Goal: Task Accomplishment & Management: Use online tool/utility

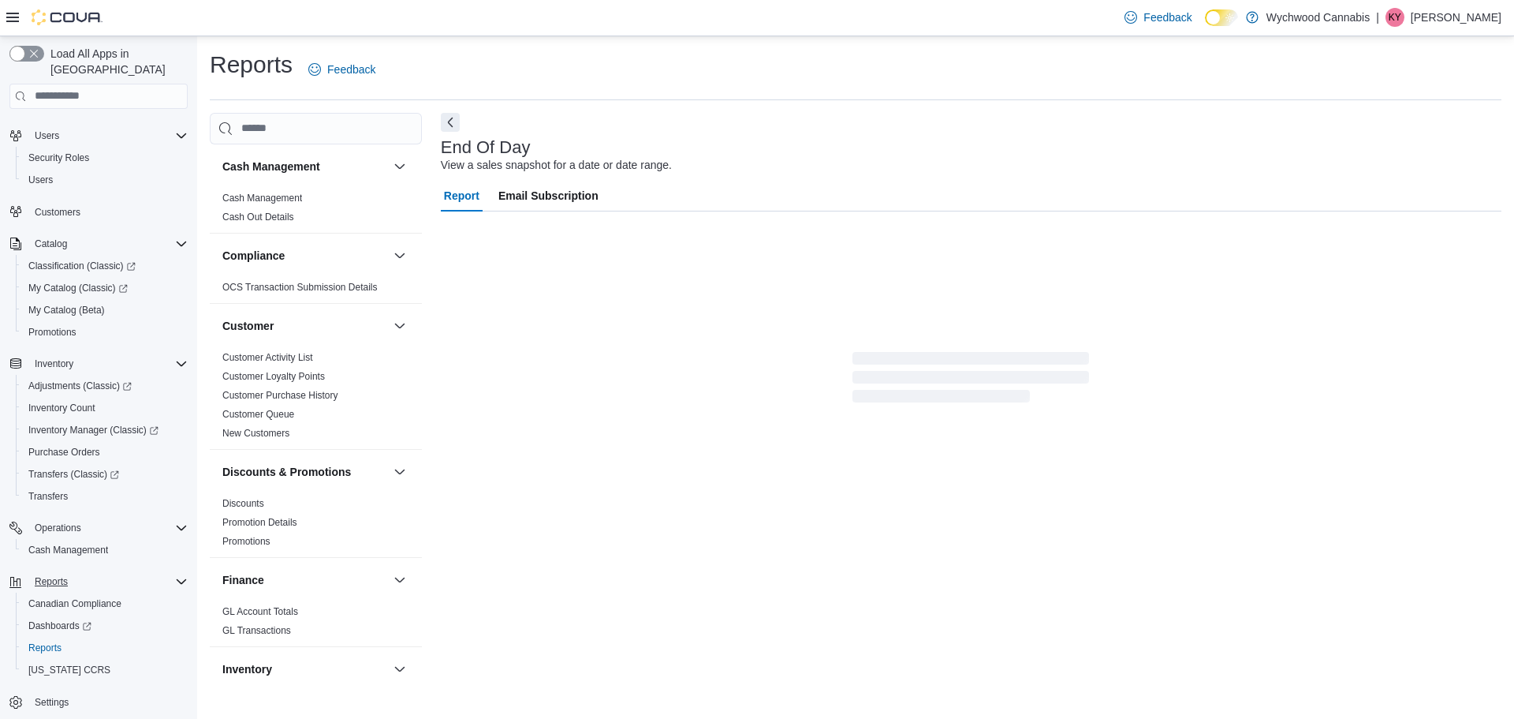
scroll to position [29, 0]
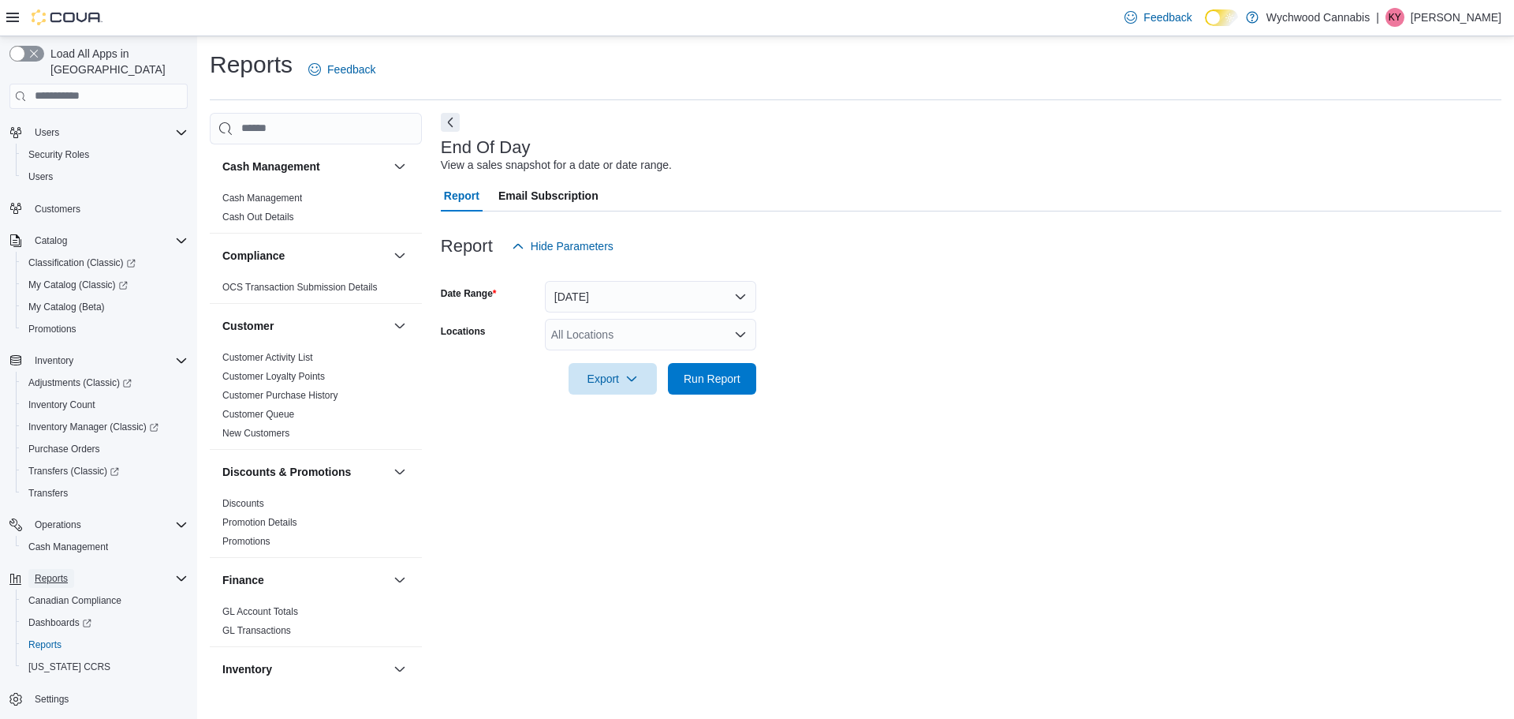
click at [54, 572] on span "Reports" at bounding box center [51, 578] width 33 height 13
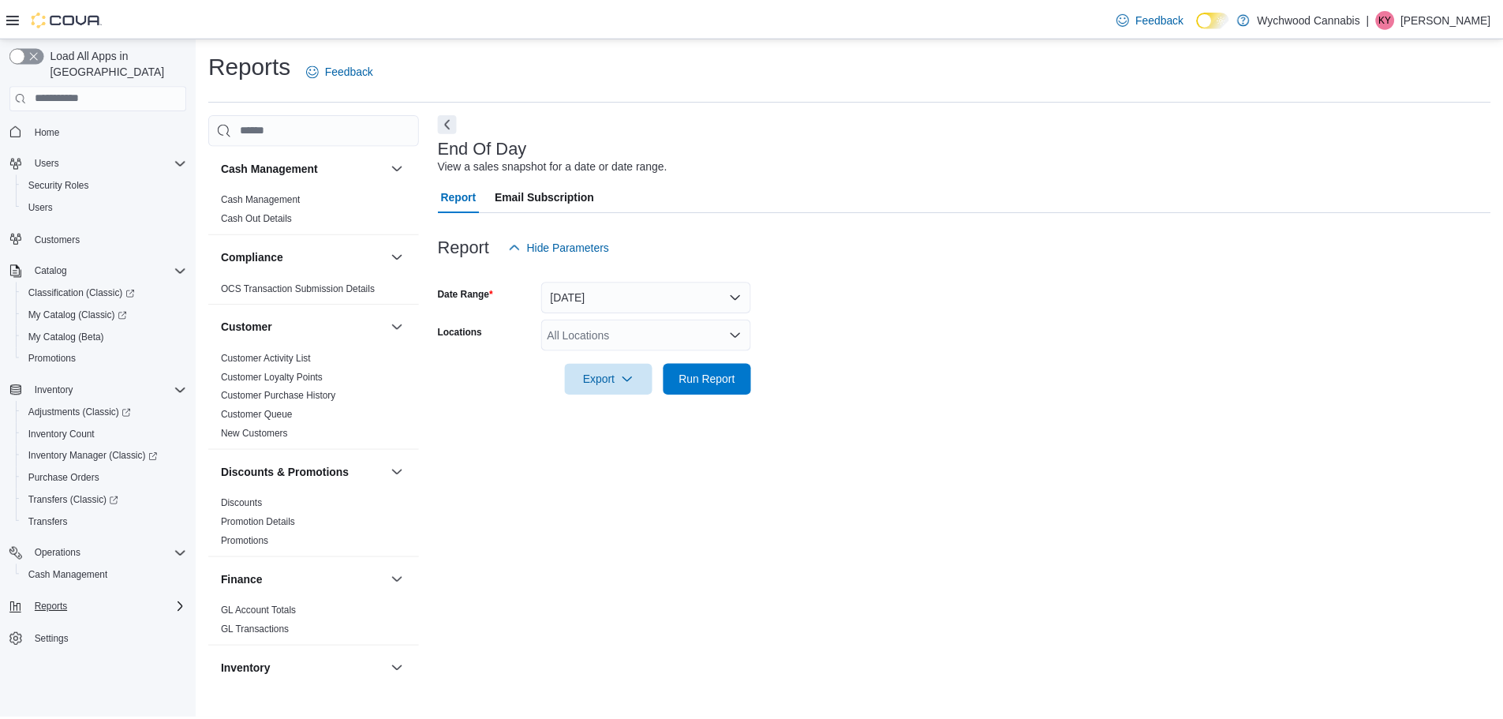
scroll to position [0, 0]
click at [734, 364] on span "Run Report" at bounding box center [712, 378] width 69 height 32
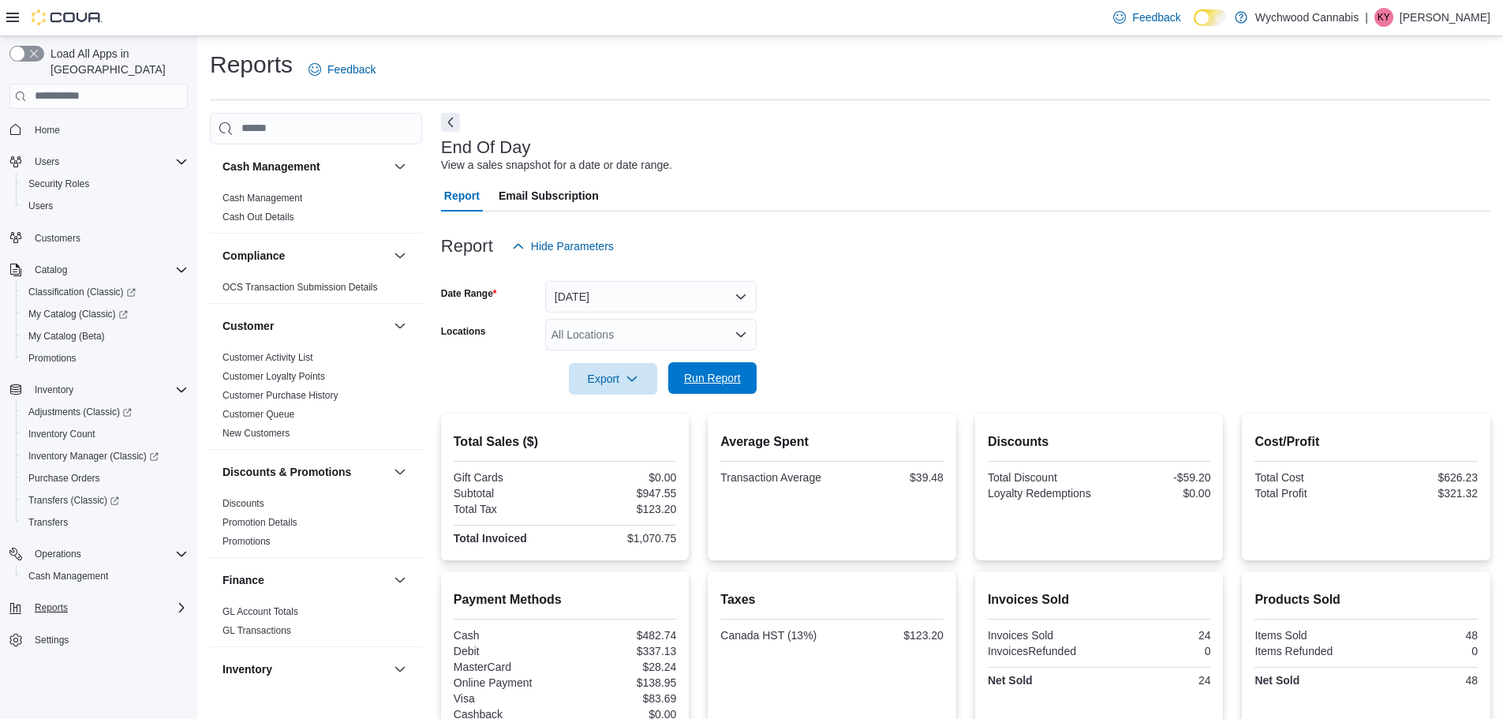
click at [693, 375] on span "Run Report" at bounding box center [712, 378] width 57 height 16
